Goal: Task Accomplishment & Management: Use online tool/utility

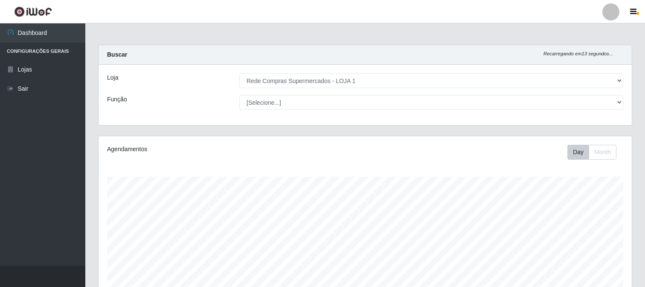
select select "158"
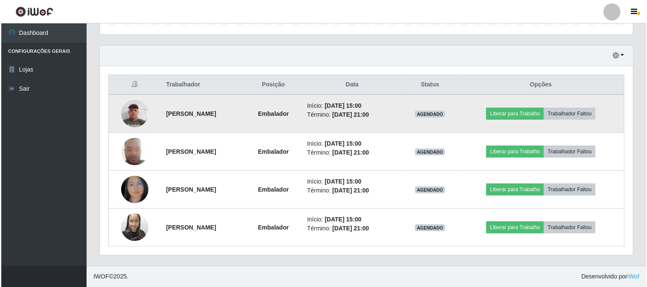
scroll to position [176, 533]
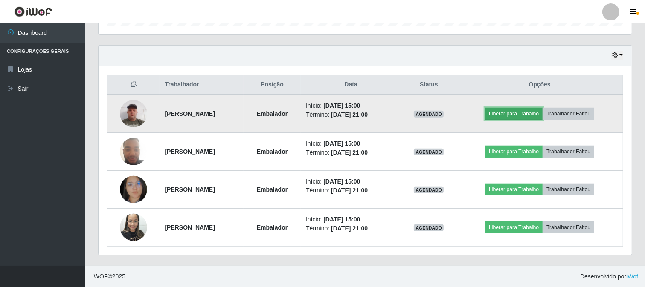
click at [523, 114] on button "Liberar para Trabalho" at bounding box center [514, 114] width 58 height 12
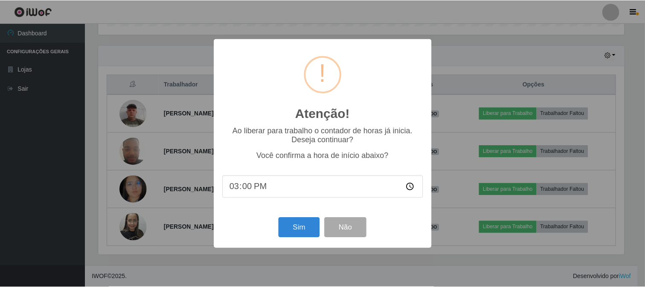
scroll to position [176, 527]
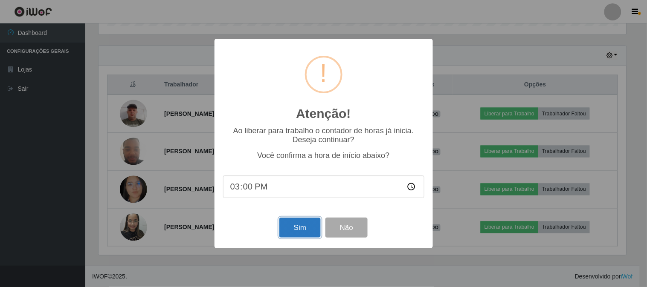
click at [303, 227] on button "Sim" at bounding box center [299, 228] width 41 height 20
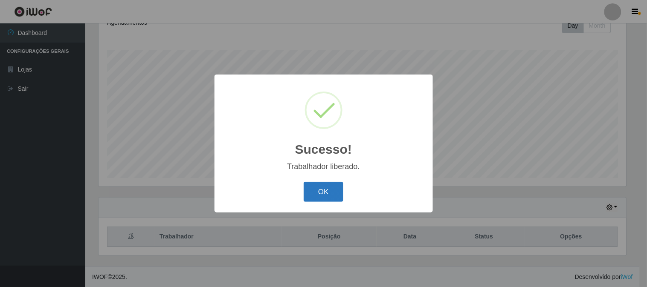
click at [325, 184] on button "OK" at bounding box center [324, 192] width 40 height 20
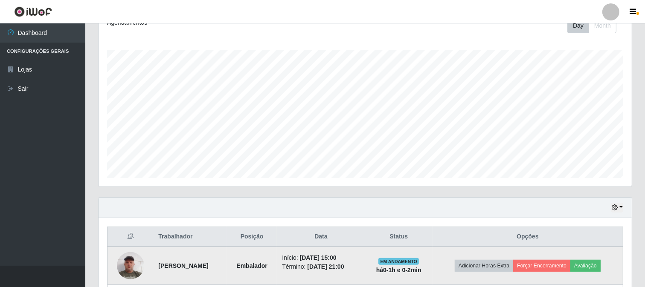
scroll to position [174, 0]
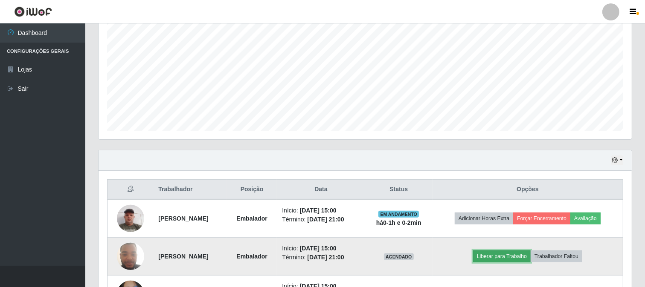
click at [509, 255] on button "Liberar para Trabalho" at bounding box center [502, 257] width 58 height 12
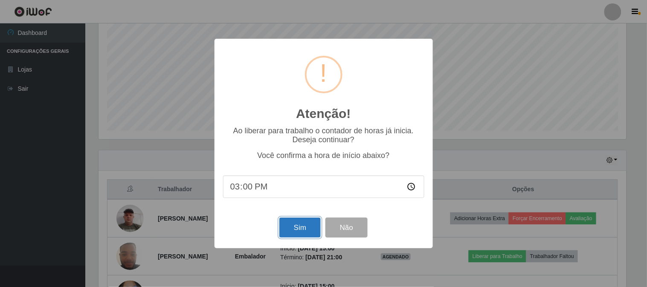
click at [292, 223] on button "Sim" at bounding box center [299, 228] width 41 height 20
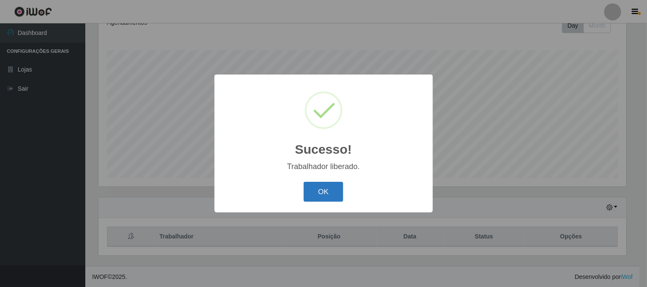
click at [310, 189] on button "OK" at bounding box center [324, 192] width 40 height 20
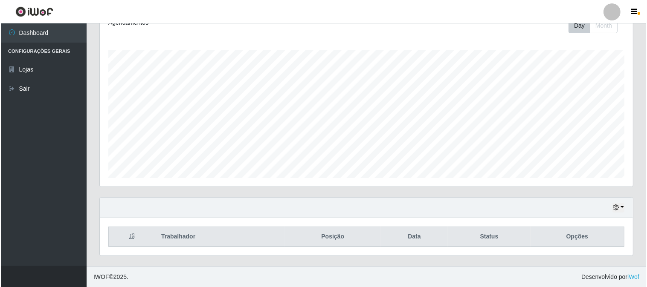
scroll to position [279, 0]
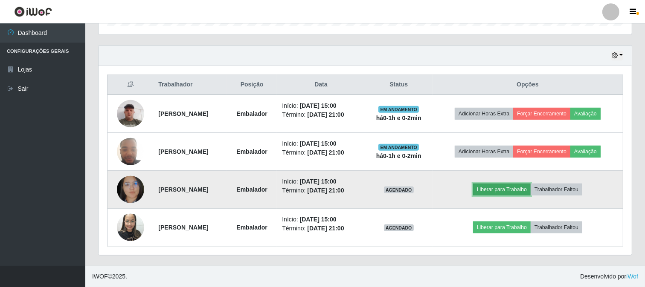
click at [530, 188] on button "Liberar para Trabalho" at bounding box center [502, 190] width 58 height 12
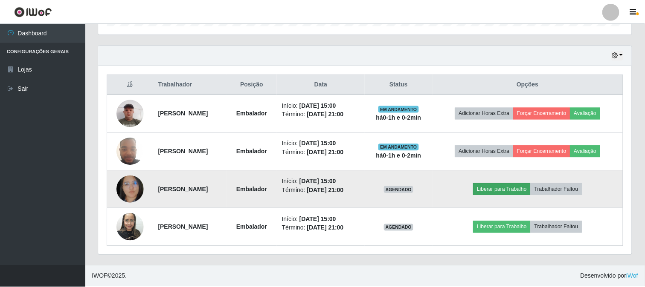
scroll to position [176, 527]
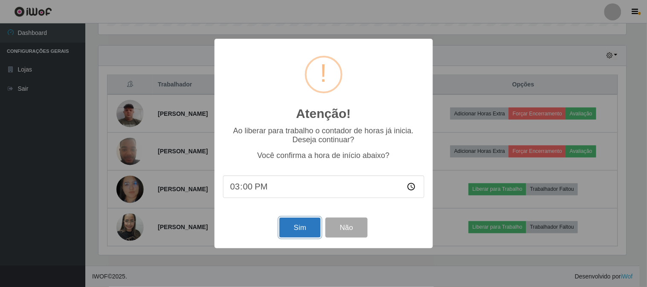
click at [310, 228] on button "Sim" at bounding box center [299, 228] width 41 height 20
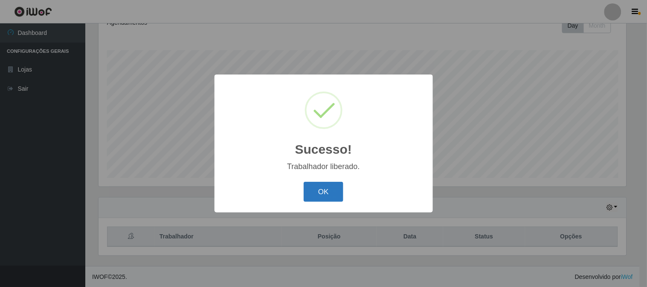
click at [316, 189] on button "OK" at bounding box center [324, 192] width 40 height 20
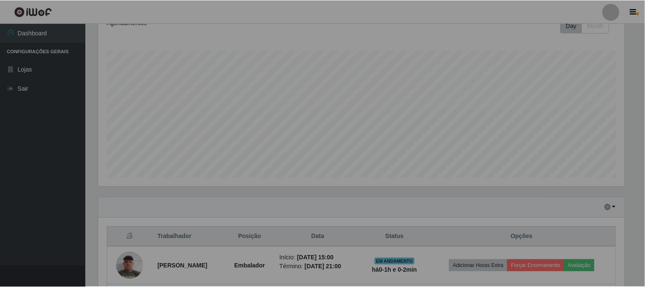
scroll to position [0, 0]
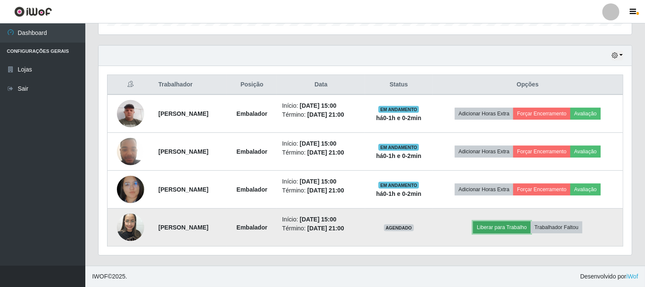
click at [516, 227] on button "Liberar para Trabalho" at bounding box center [502, 228] width 58 height 12
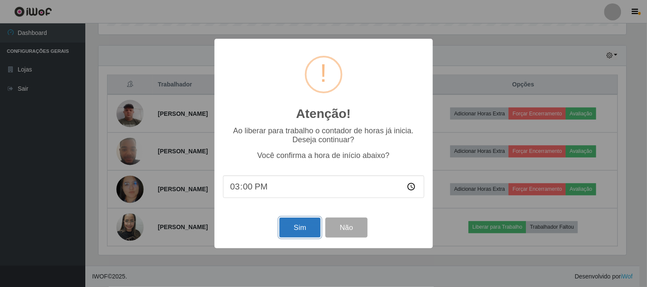
click at [301, 231] on button "Sim" at bounding box center [299, 228] width 41 height 20
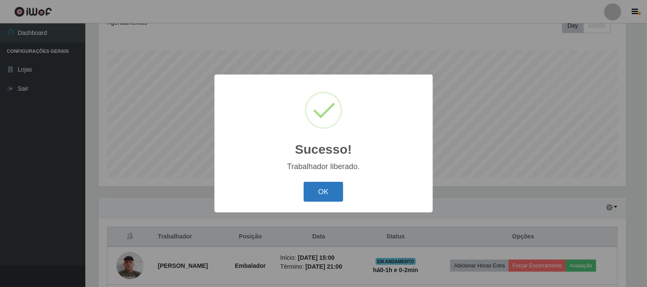
click at [317, 189] on button "OK" at bounding box center [324, 192] width 40 height 20
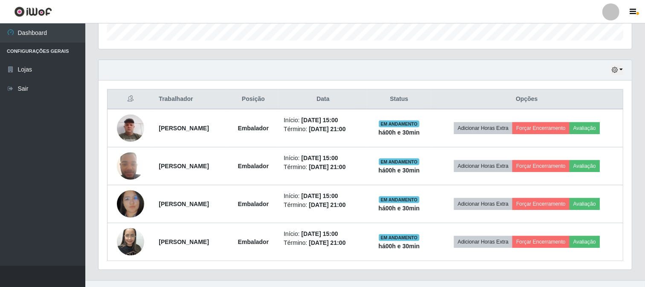
scroll to position [279, 0]
